Goal: Task Accomplishment & Management: Manage account settings

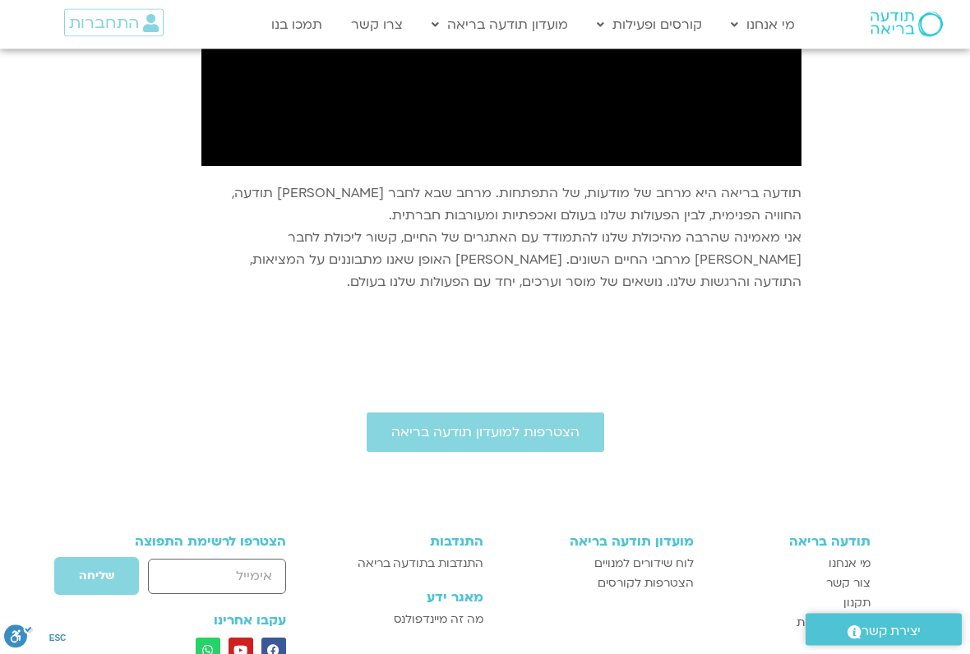
scroll to position [2022, 0]
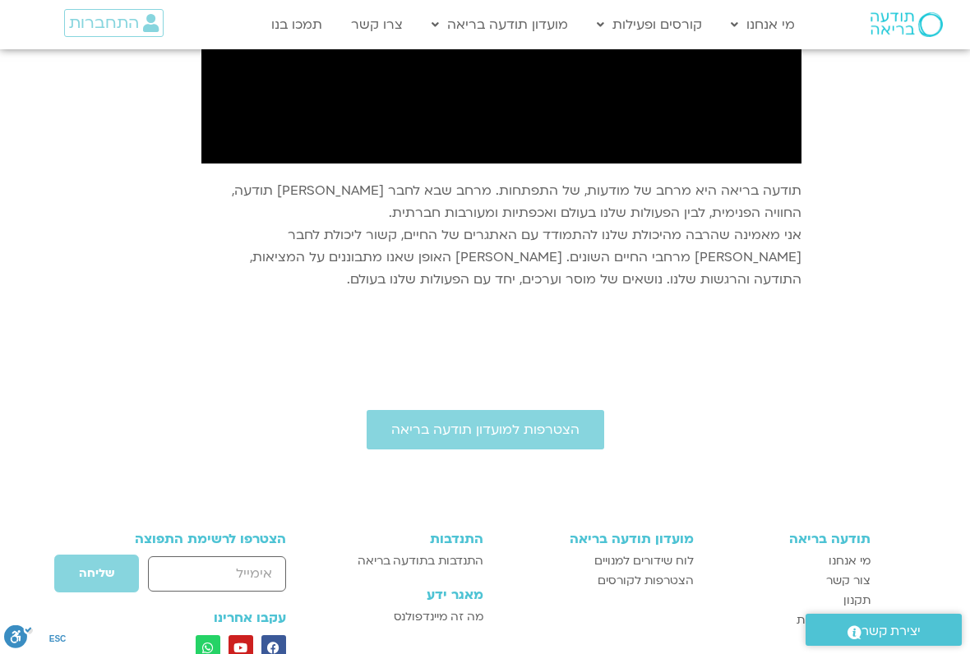
click at [902, 201] on div at bounding box center [878, 64] width 136 height 493
click at [207, 541] on input "email" at bounding box center [216, 573] width 137 height 35
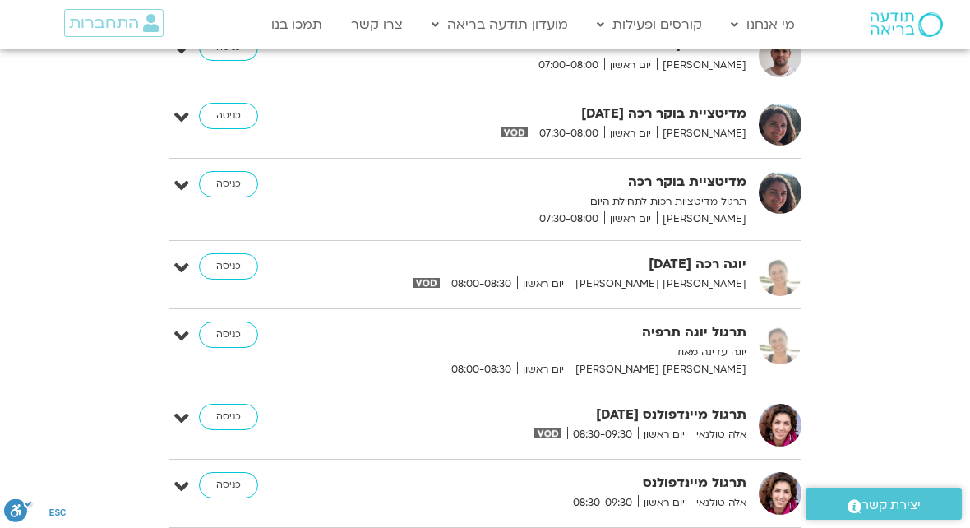
scroll to position [447, 0]
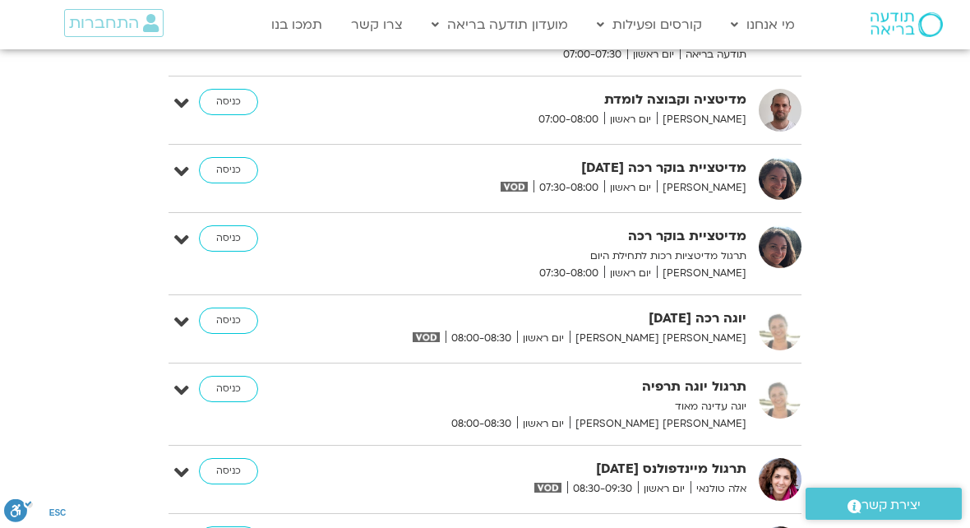
click at [113, 26] on span "התחברות" at bounding box center [104, 23] width 70 height 18
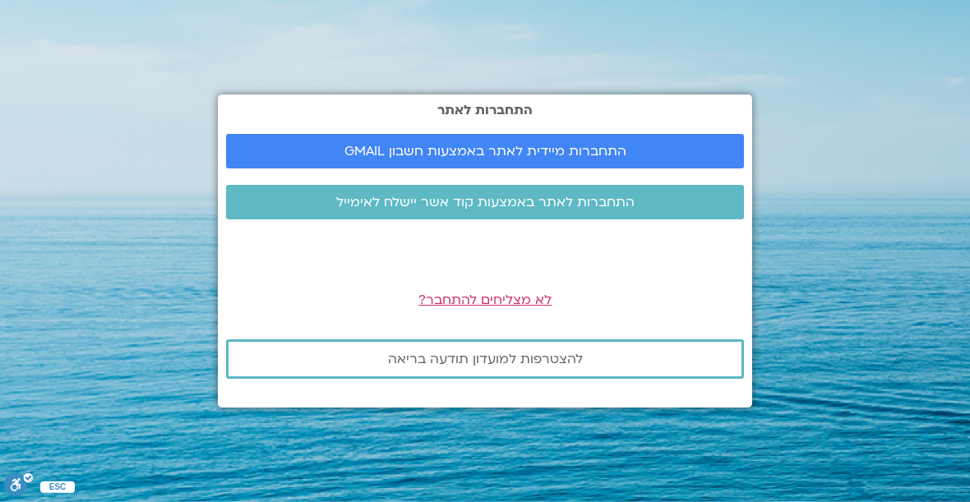
click at [475, 196] on span "התחברות לאתר באמצעות קוד אשר יישלח לאימייל" at bounding box center [485, 202] width 298 height 15
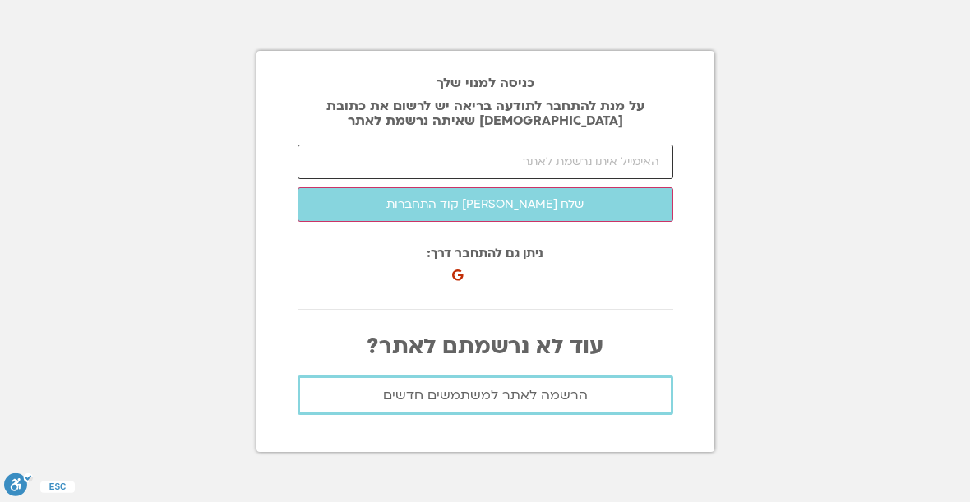
click at [628, 167] on input "email" at bounding box center [486, 162] width 376 height 35
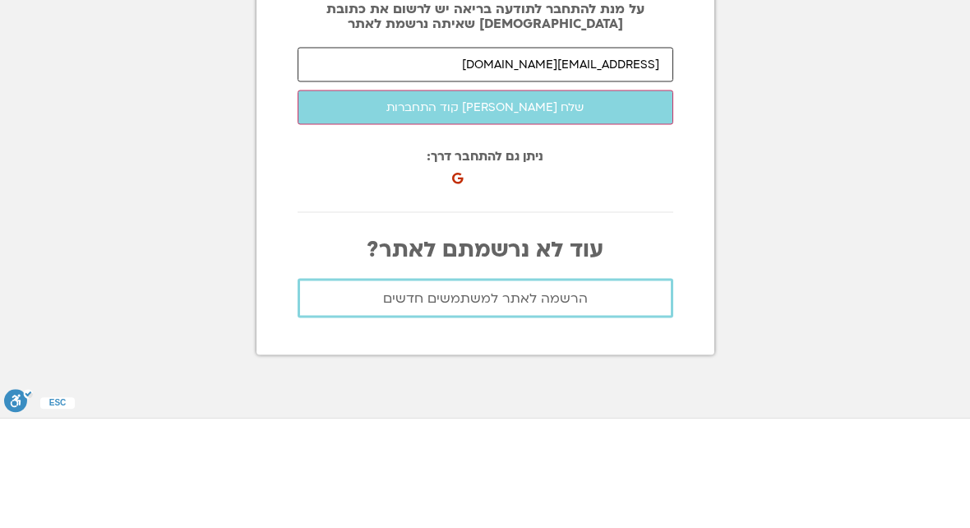
type input "[EMAIL_ADDRESS][DOMAIN_NAME]"
click at [485, 200] on button "שלח לי קוד התחברות" at bounding box center [486, 217] width 376 height 35
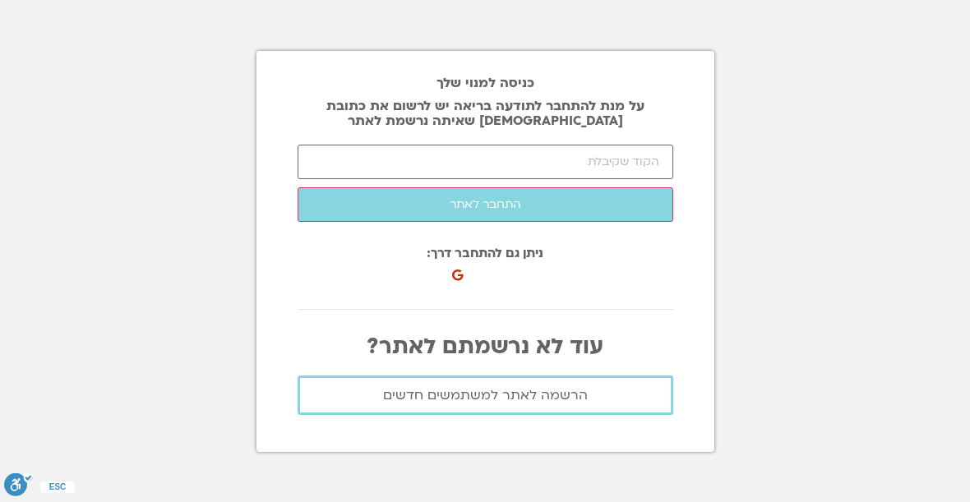
click at [487, 265] on div "כניסה באמצעות חשבון Google. פתיחה בכרטיסייה חדשה" at bounding box center [537, 269] width 180 height 36
